Goal: Task Accomplishment & Management: Complete application form

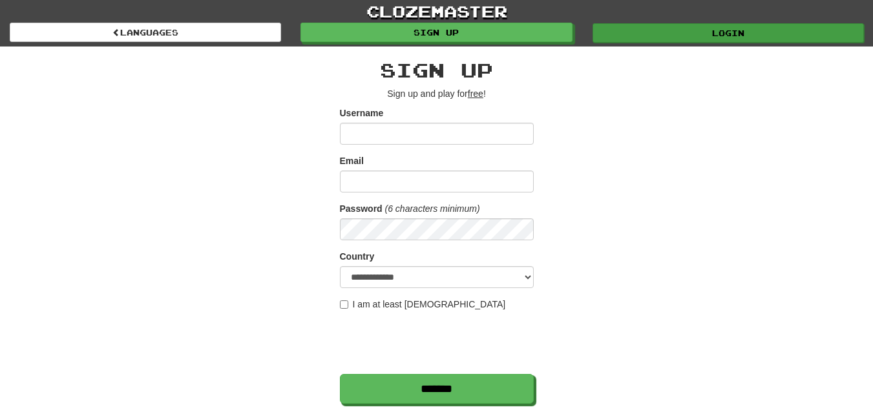
type input "*********"
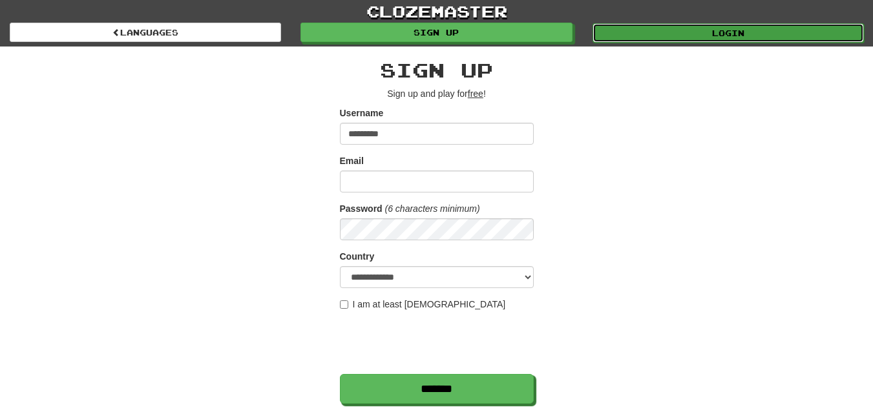
click at [668, 39] on link "Login" at bounding box center [727, 32] width 271 height 19
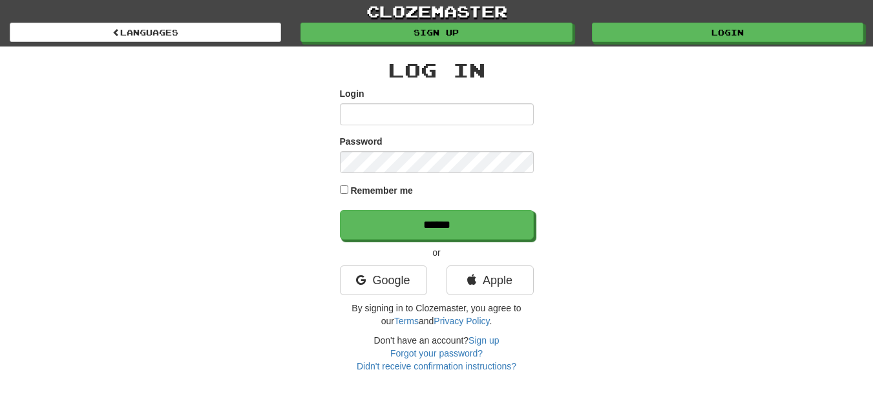
click at [472, 107] on input "Login" at bounding box center [437, 114] width 194 height 22
type input "*********"
